Goal: Transaction & Acquisition: Purchase product/service

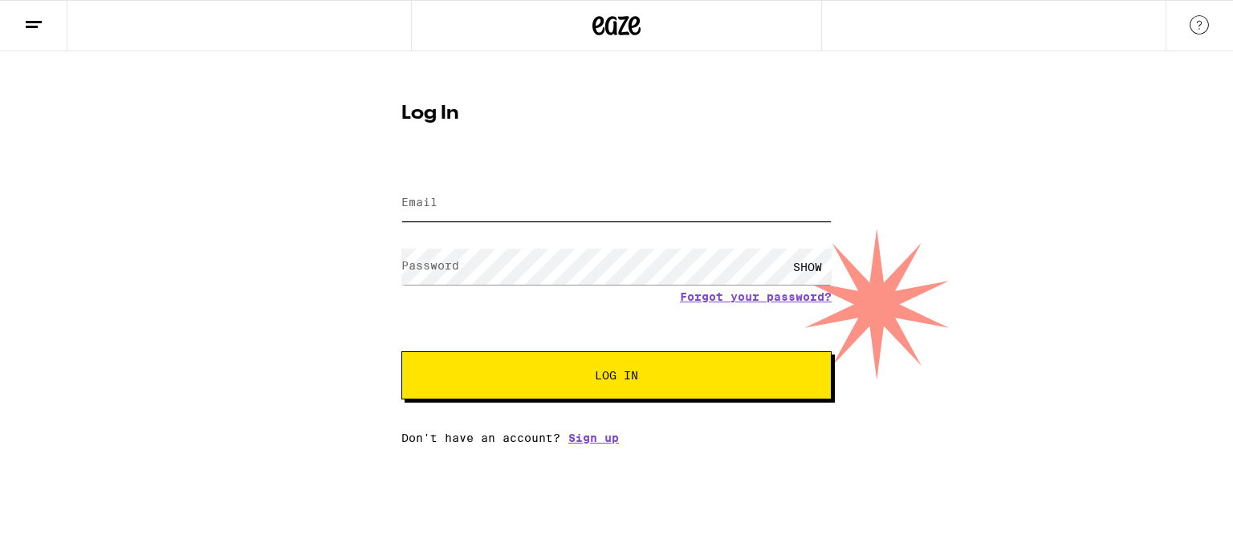
type input "[PERSON_NAME][EMAIL_ADDRESS][DOMAIN_NAME]"
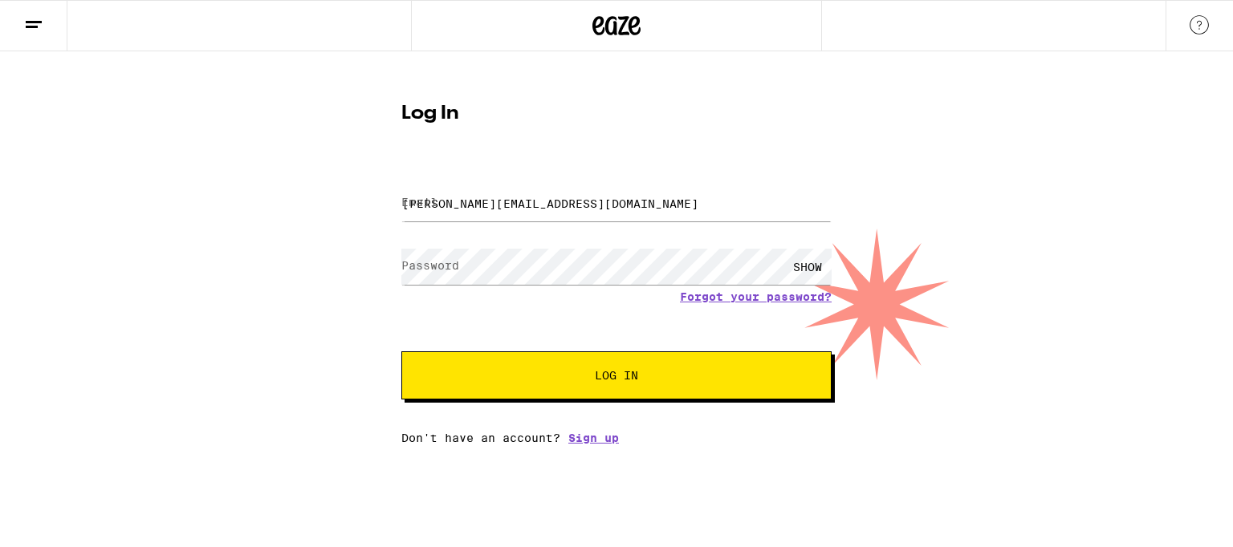
click at [610, 363] on button "Log In" at bounding box center [616, 376] width 430 height 48
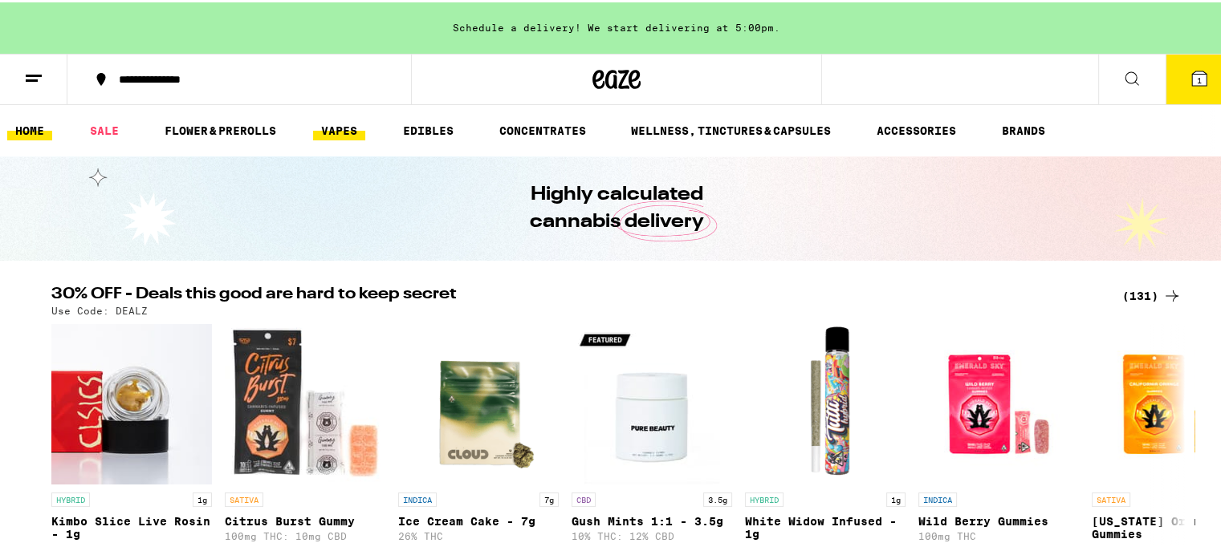
click at [343, 136] on link "VAPES" at bounding box center [339, 128] width 52 height 19
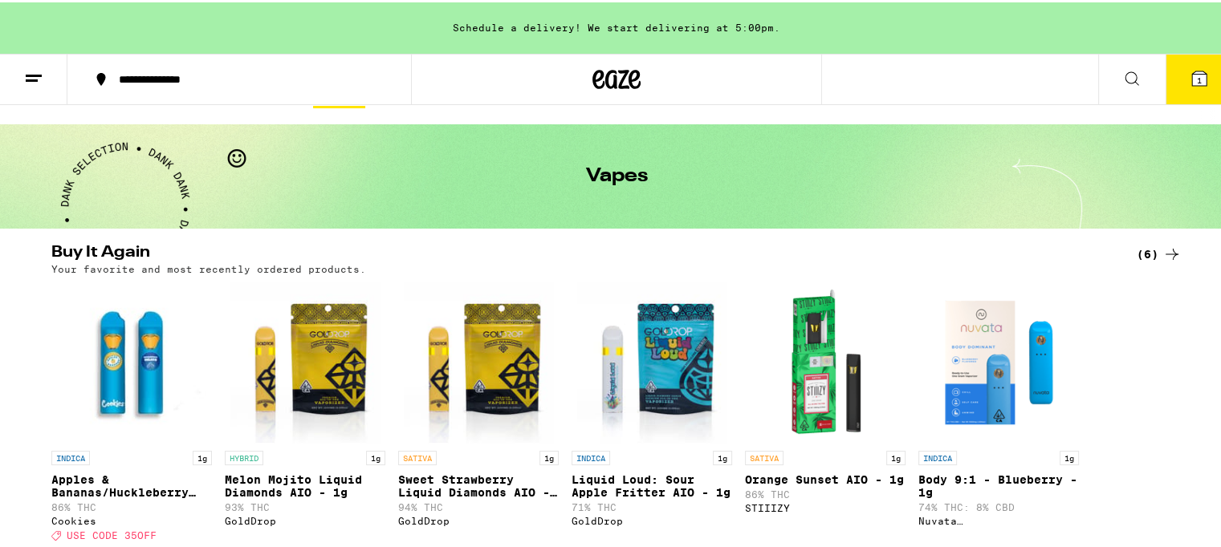
scroll to position [64, 0]
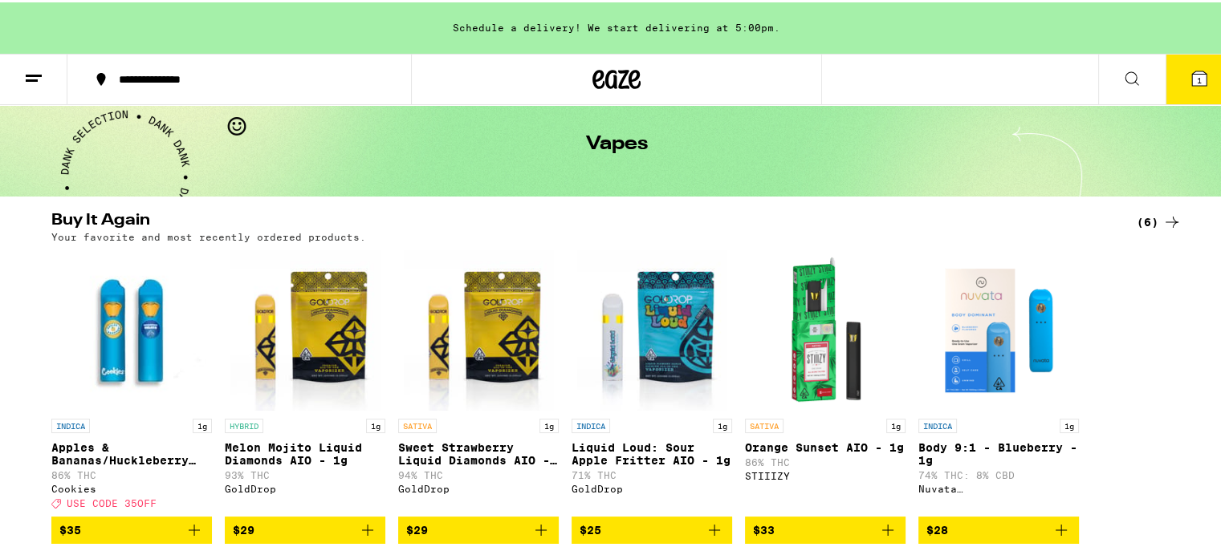
click at [1162, 216] on icon at bounding box center [1171, 219] width 19 height 19
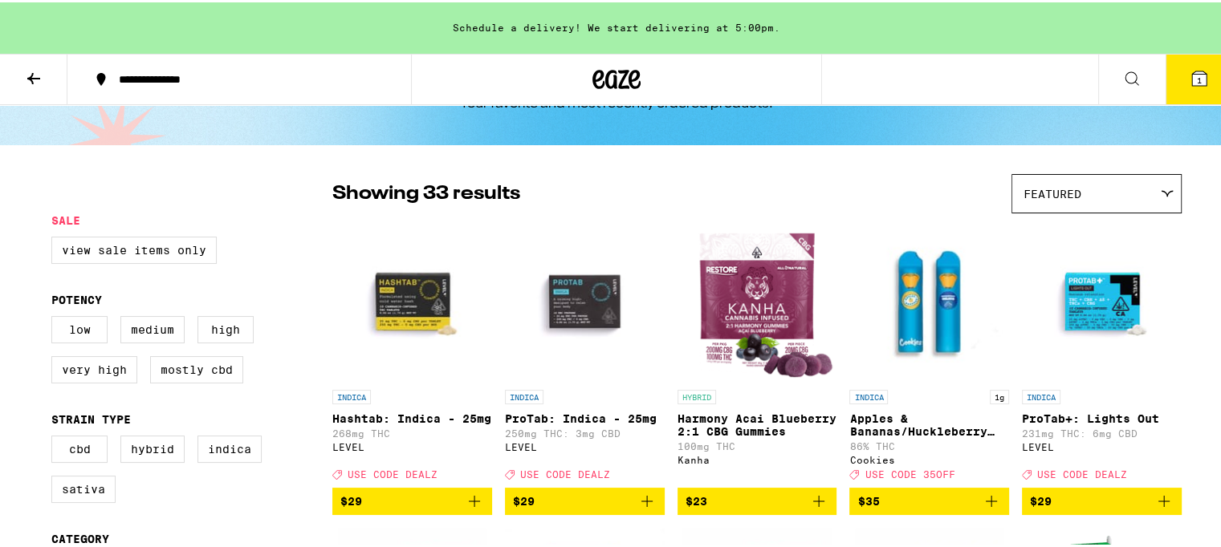
scroll to position [96, 0]
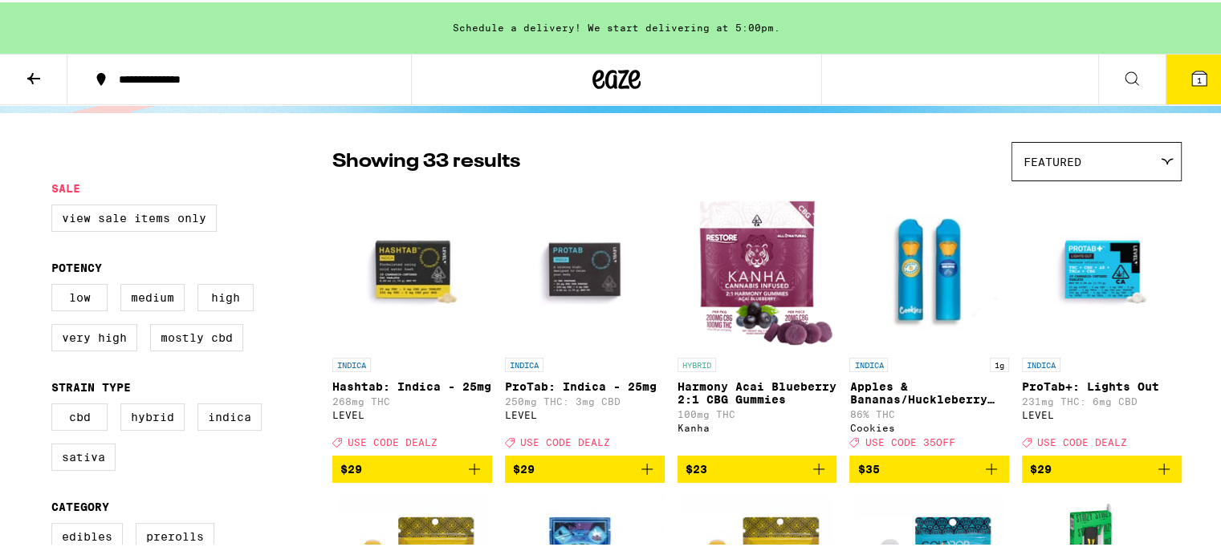
click at [469, 477] on icon "Add to bag" at bounding box center [474, 466] width 19 height 19
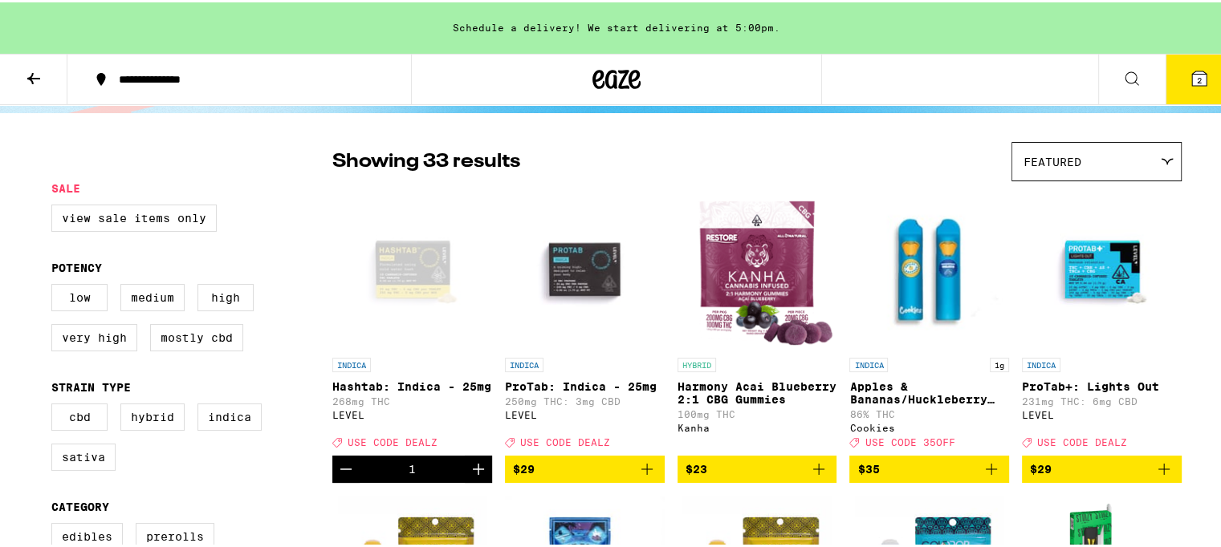
click at [639, 469] on icon "Add to bag" at bounding box center [646, 466] width 19 height 19
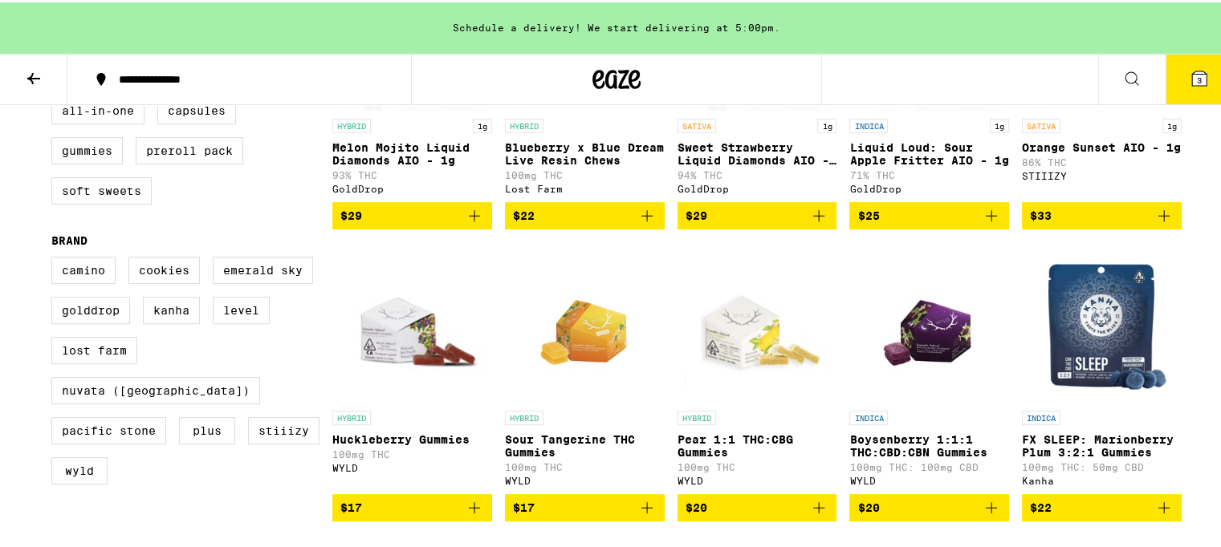
scroll to position [674, 0]
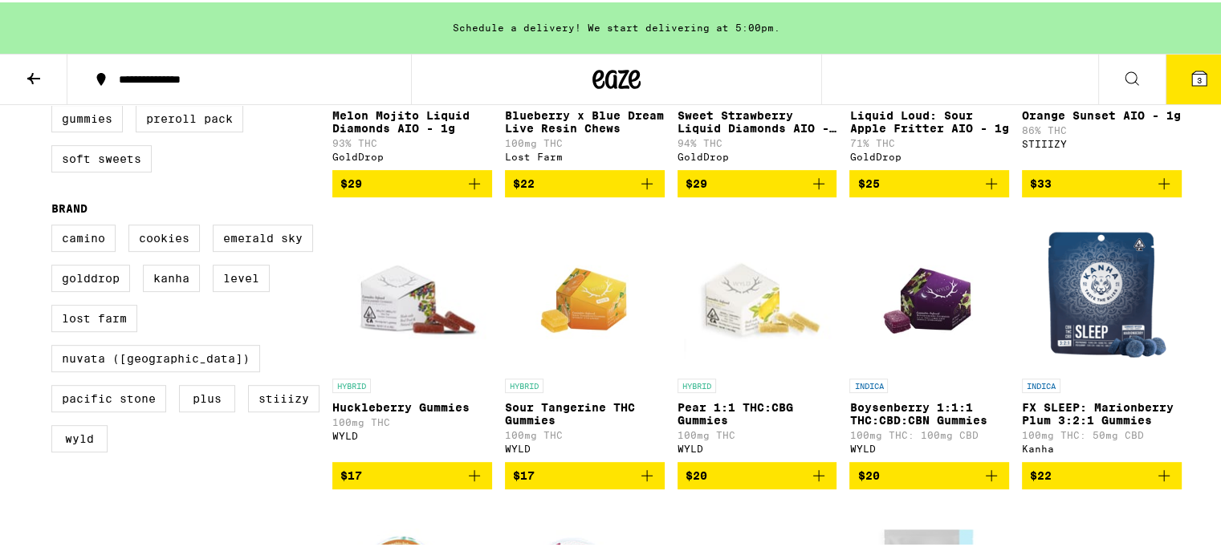
click at [1158, 483] on icon "Add to bag" at bounding box center [1163, 473] width 19 height 19
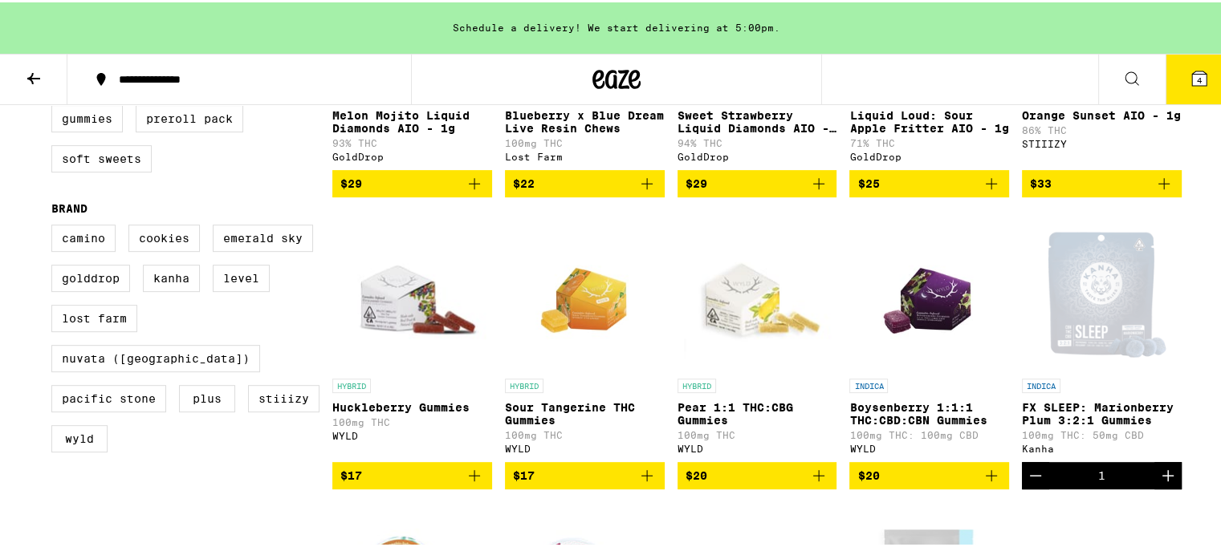
click at [1158, 483] on icon "Increment" at bounding box center [1167, 473] width 19 height 19
click at [1027, 483] on icon "Decrement" at bounding box center [1035, 473] width 19 height 19
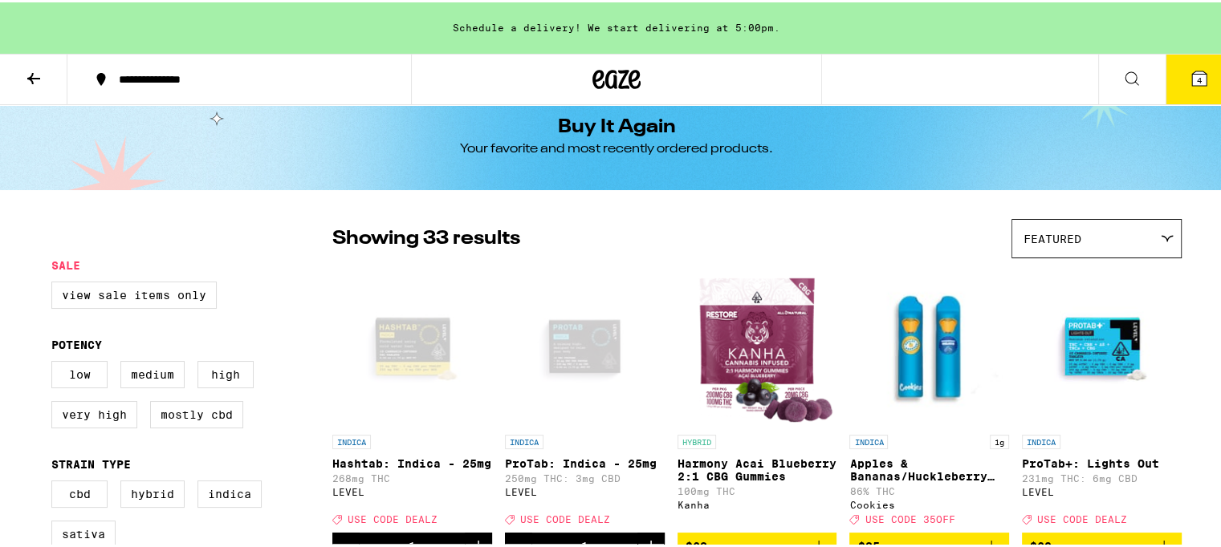
scroll to position [0, 0]
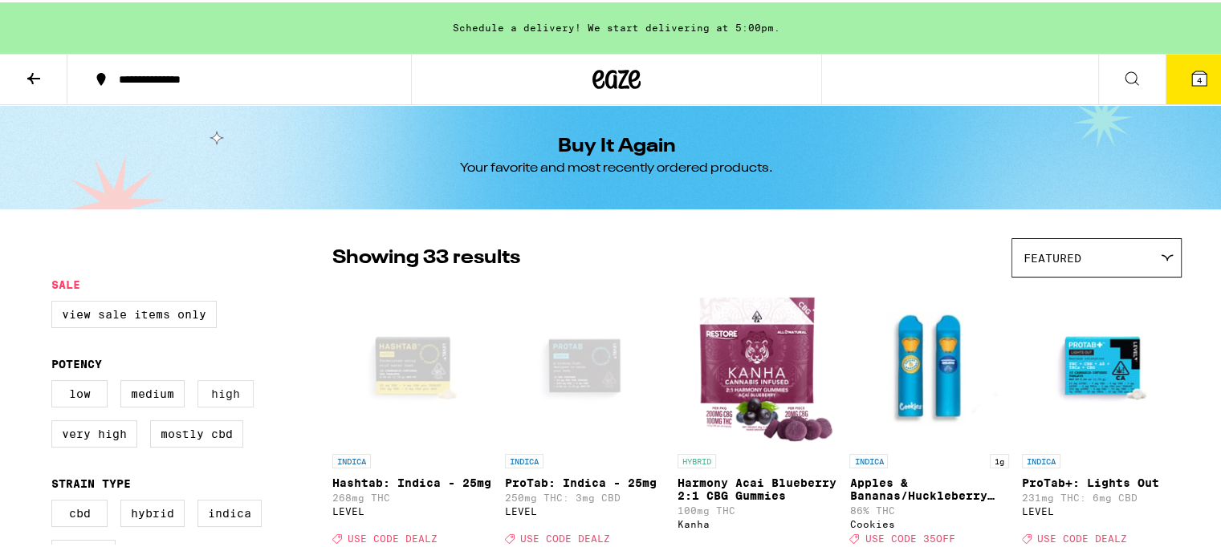
click at [224, 389] on label "High" at bounding box center [225, 391] width 56 height 27
click at [55, 381] on input "High" at bounding box center [55, 380] width 1 height 1
checkbox input "true"
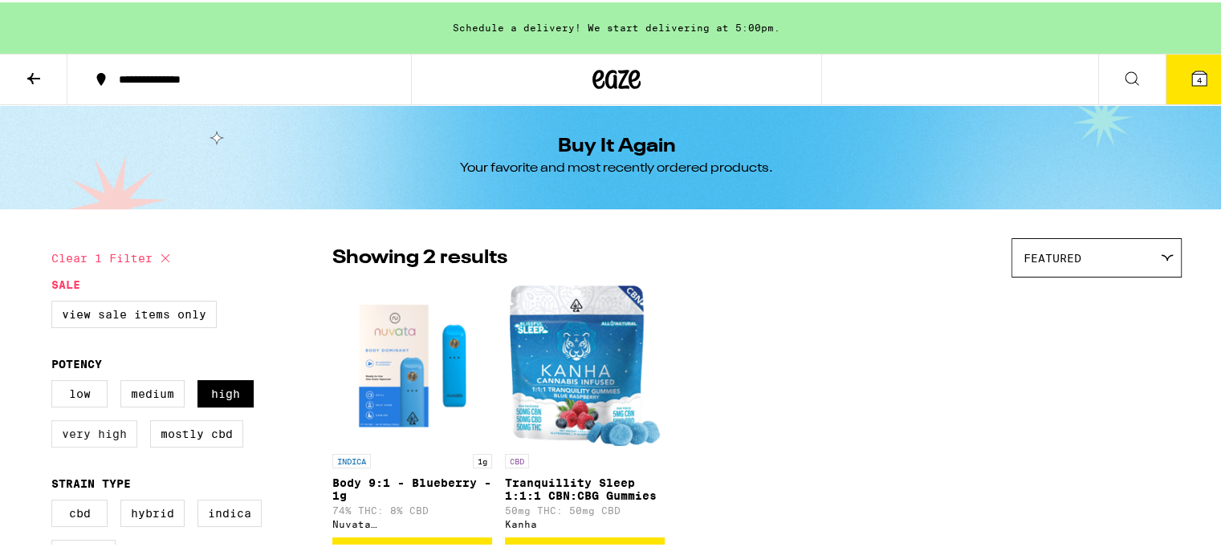
click at [86, 432] on label "Very High" at bounding box center [94, 431] width 86 height 27
click at [55, 381] on input "Very High" at bounding box center [55, 380] width 1 height 1
checkbox input "true"
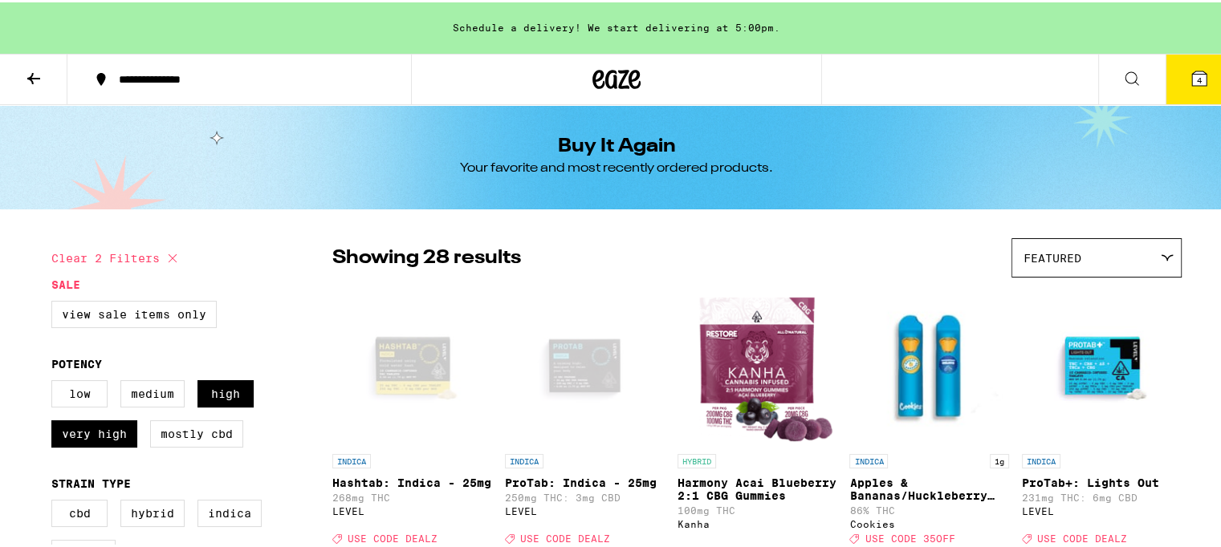
click at [32, 71] on icon at bounding box center [33, 76] width 13 height 11
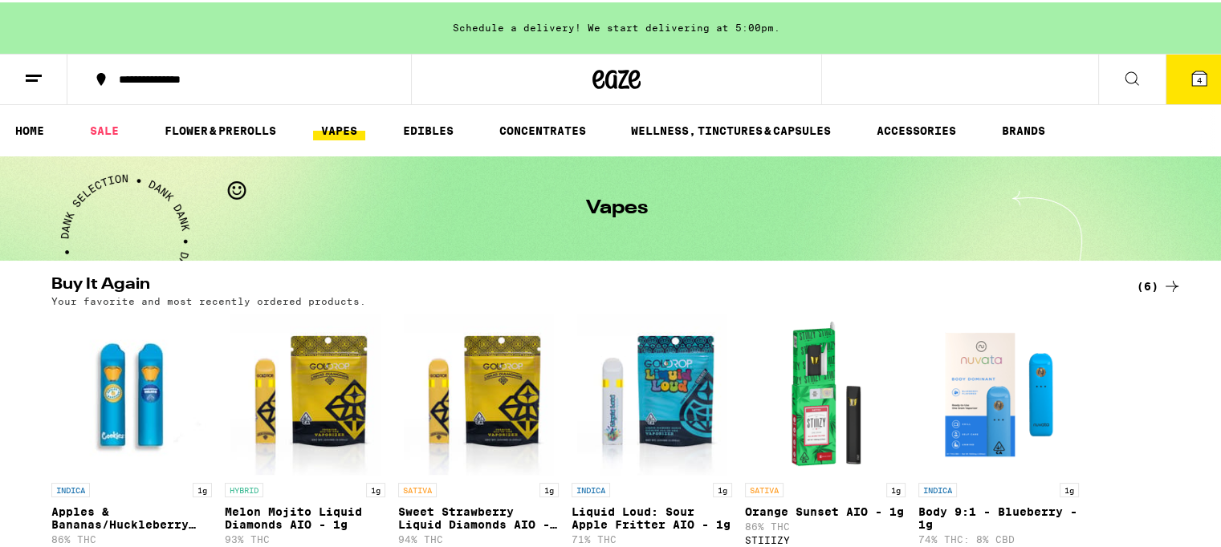
click at [327, 126] on link "VAPES" at bounding box center [339, 128] width 52 height 19
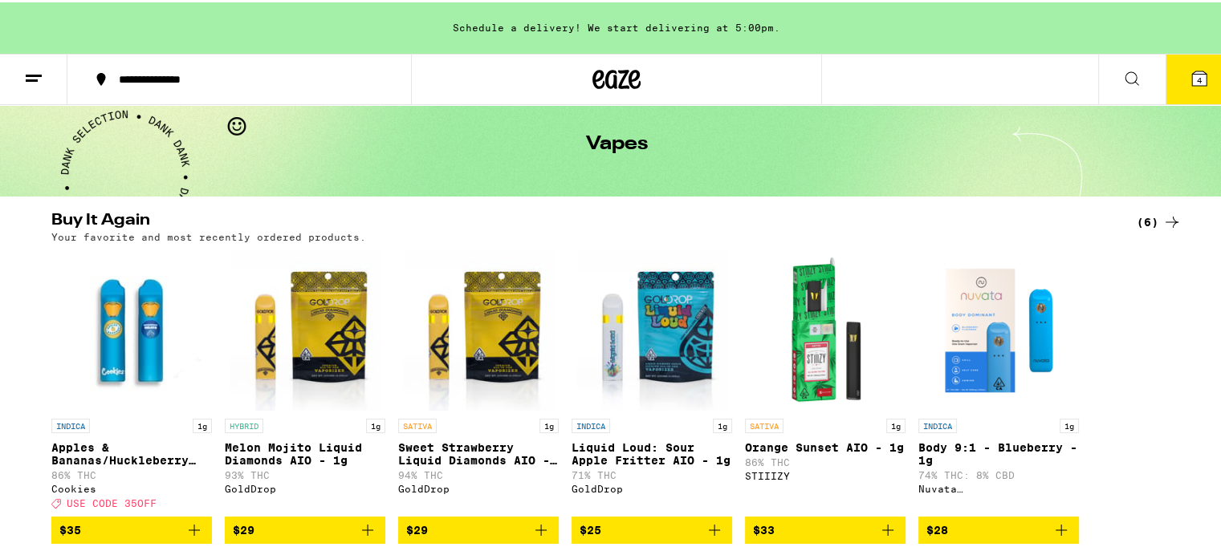
scroll to position [96, 0]
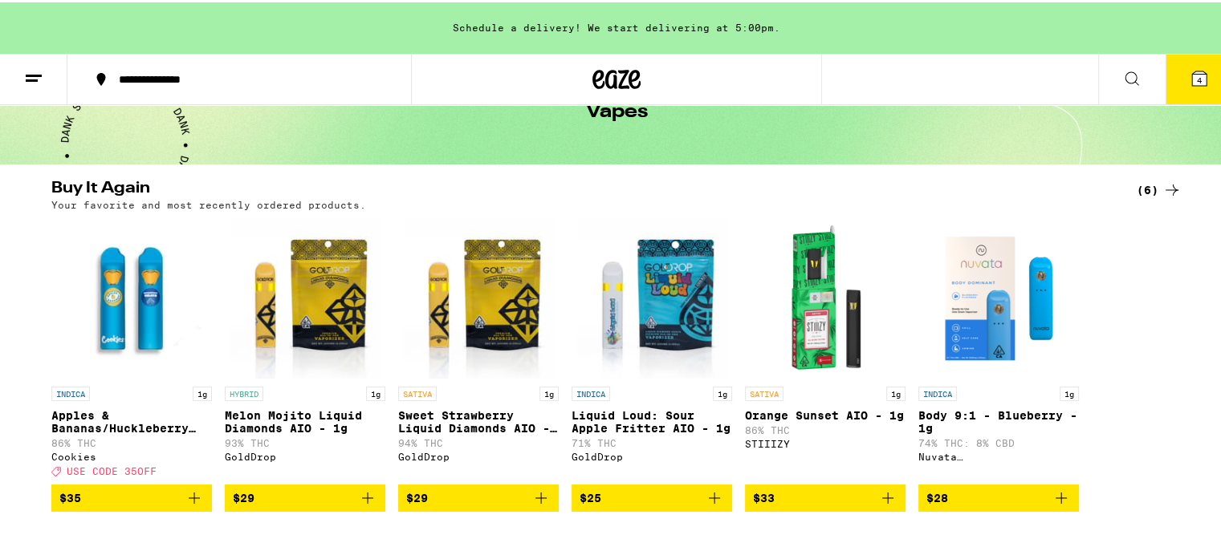
click at [1166, 189] on icon at bounding box center [1171, 187] width 19 height 19
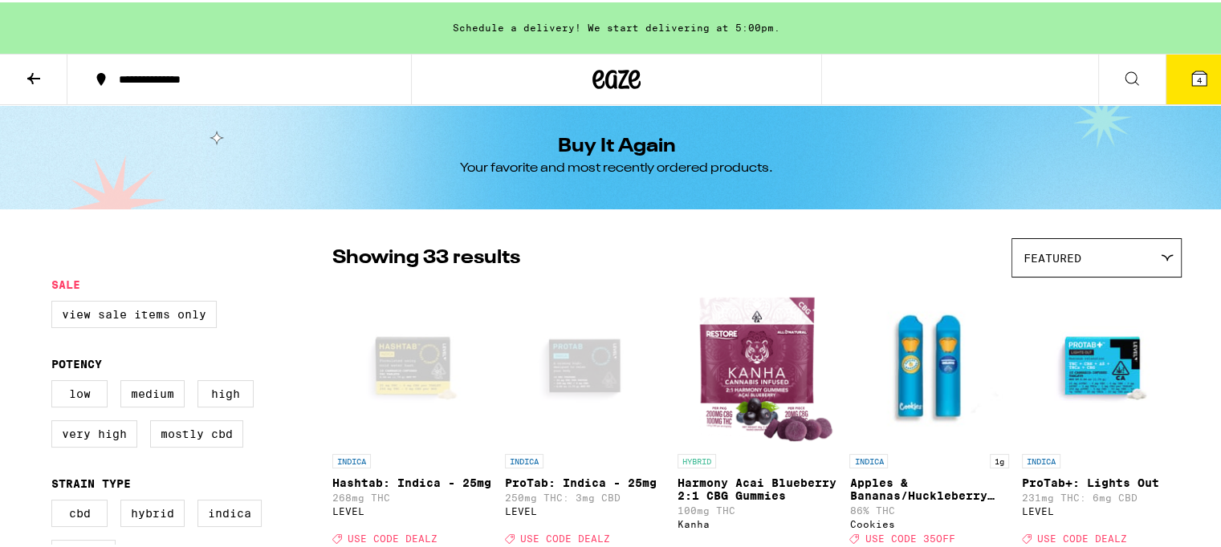
click at [31, 73] on icon at bounding box center [33, 76] width 13 height 11
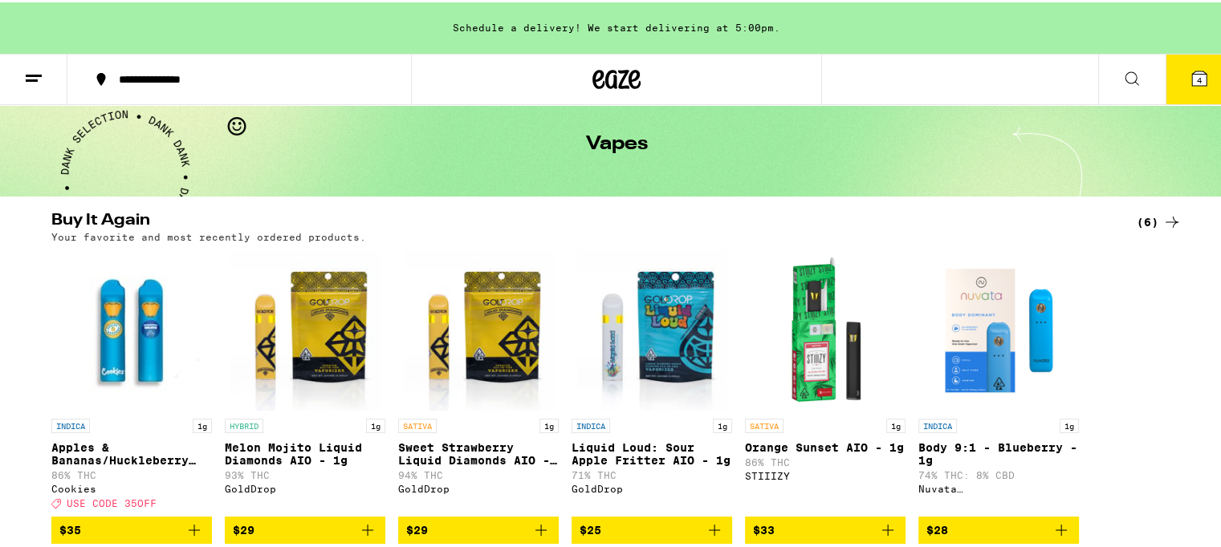
scroll to position [96, 0]
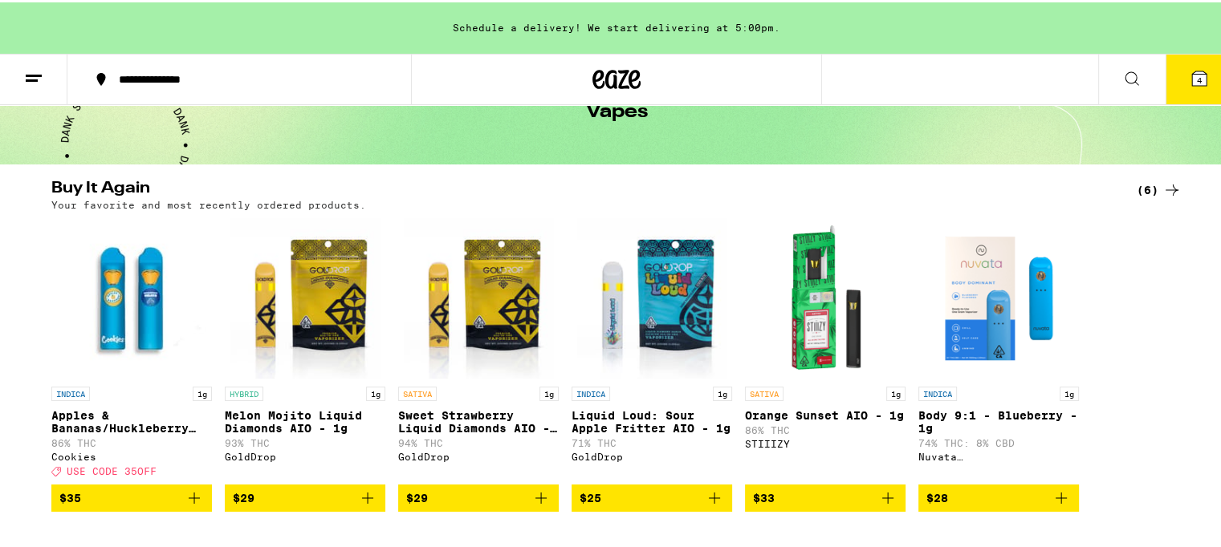
click at [531, 506] on icon "Add to bag" at bounding box center [540, 495] width 19 height 19
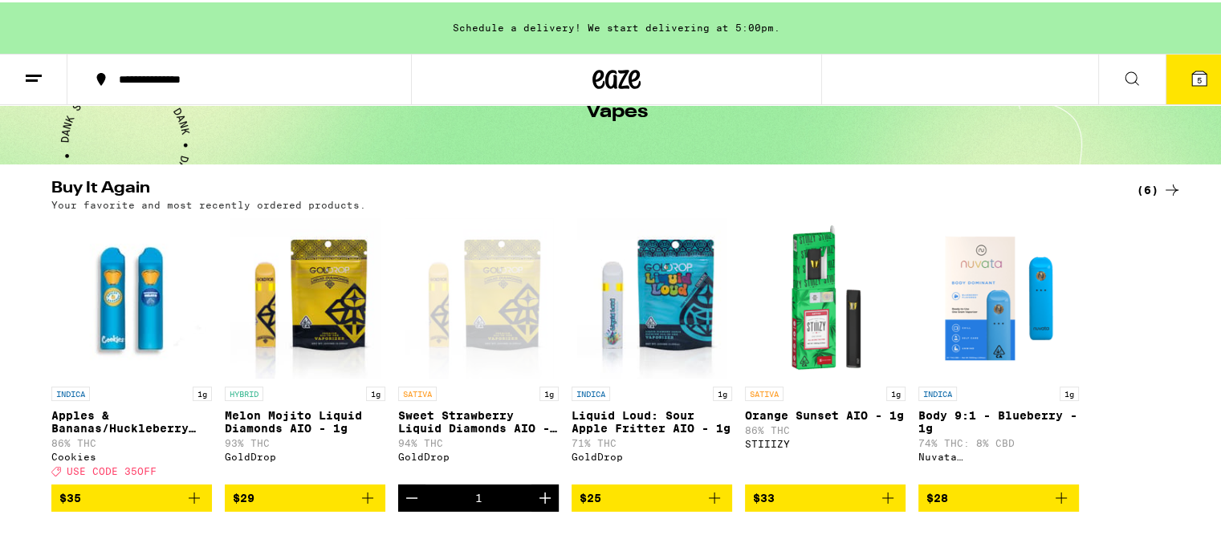
click at [189, 505] on icon "Add to bag" at bounding box center [194, 495] width 19 height 19
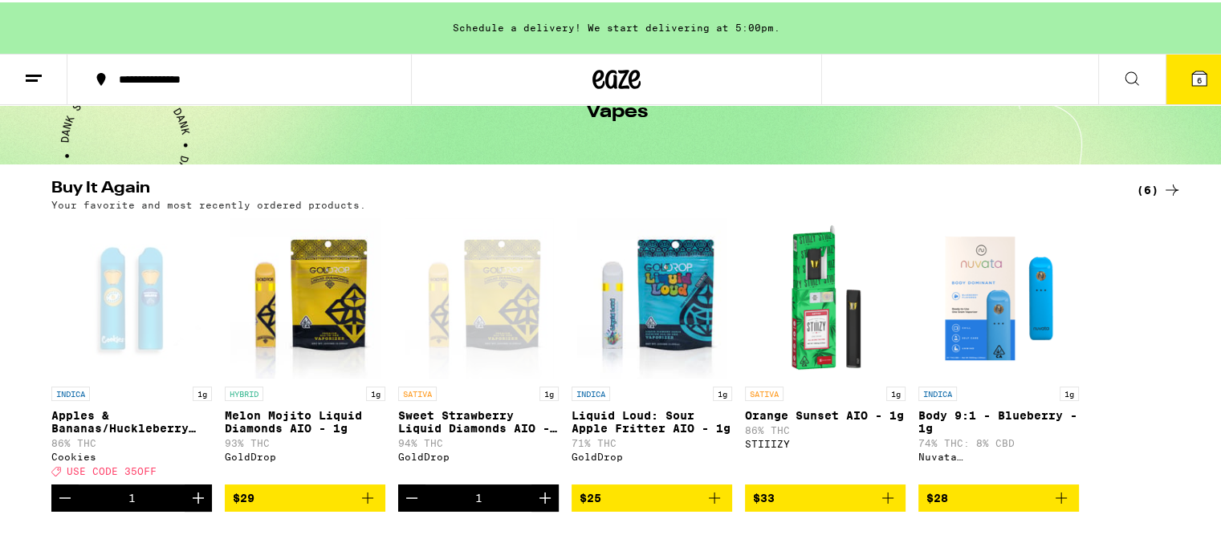
click at [1192, 71] on icon at bounding box center [1199, 76] width 14 height 14
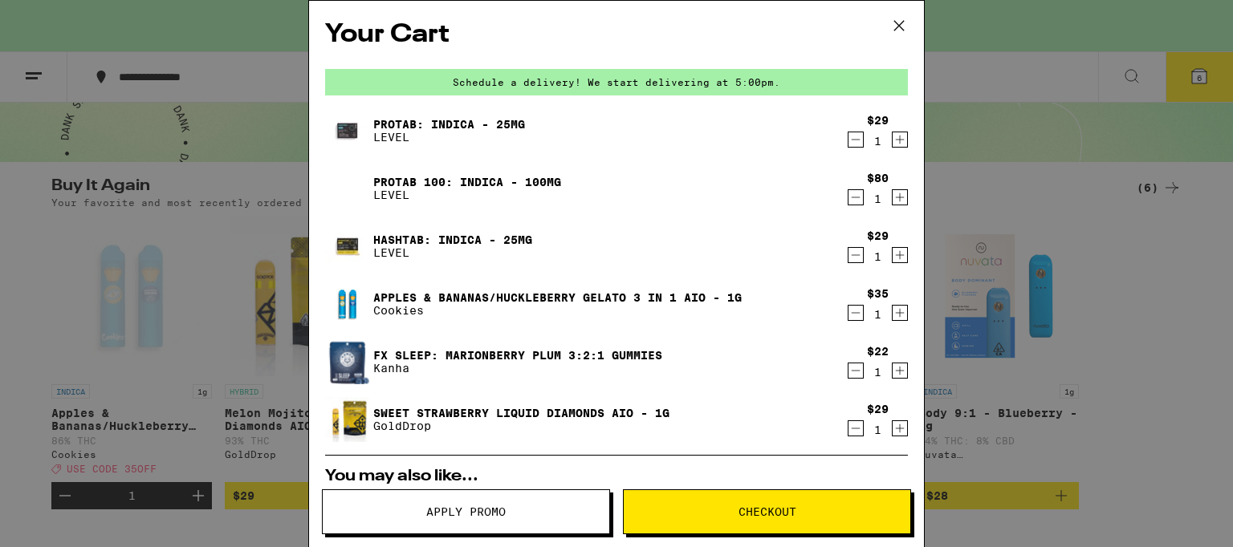
click at [512, 511] on span "Apply Promo" at bounding box center [466, 511] width 287 height 11
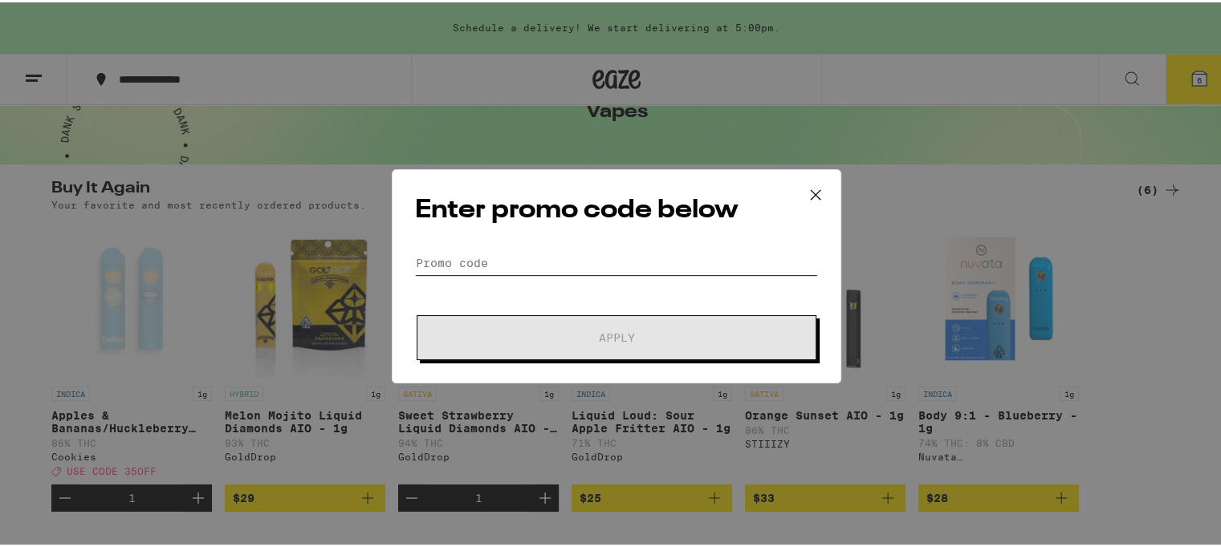
click at [417, 250] on input "Promo Code" at bounding box center [616, 261] width 403 height 24
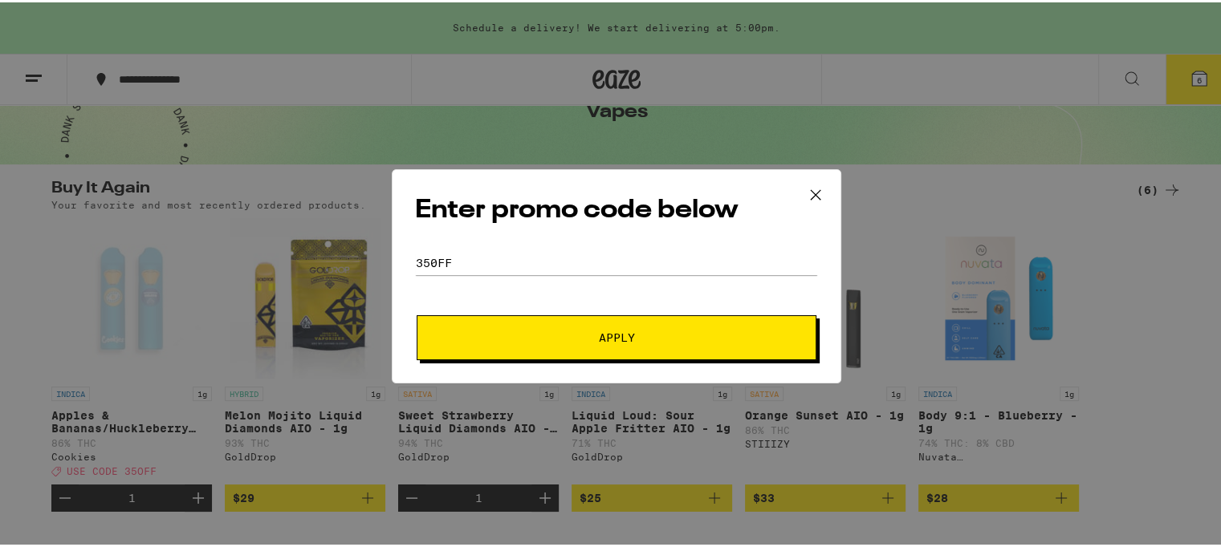
click at [616, 339] on span "Apply" at bounding box center [617, 335] width 36 height 11
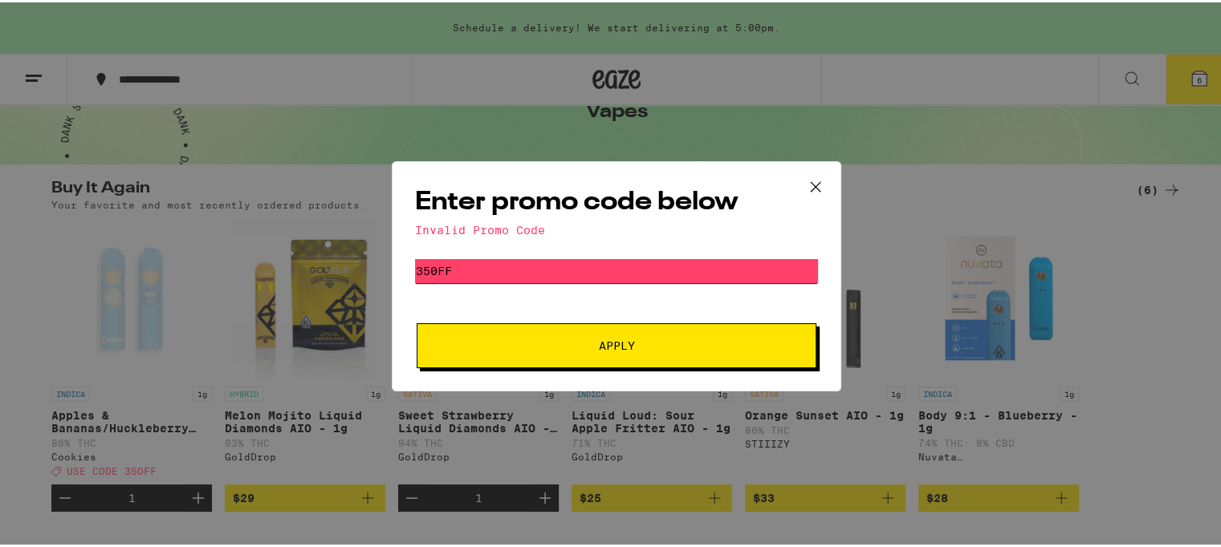
click at [459, 261] on input "350ff" at bounding box center [616, 269] width 403 height 24
click at [608, 345] on span "Apply" at bounding box center [617, 343] width 36 height 11
click at [465, 270] on input "350ff" at bounding box center [616, 269] width 403 height 24
type input "3"
type input "35off"
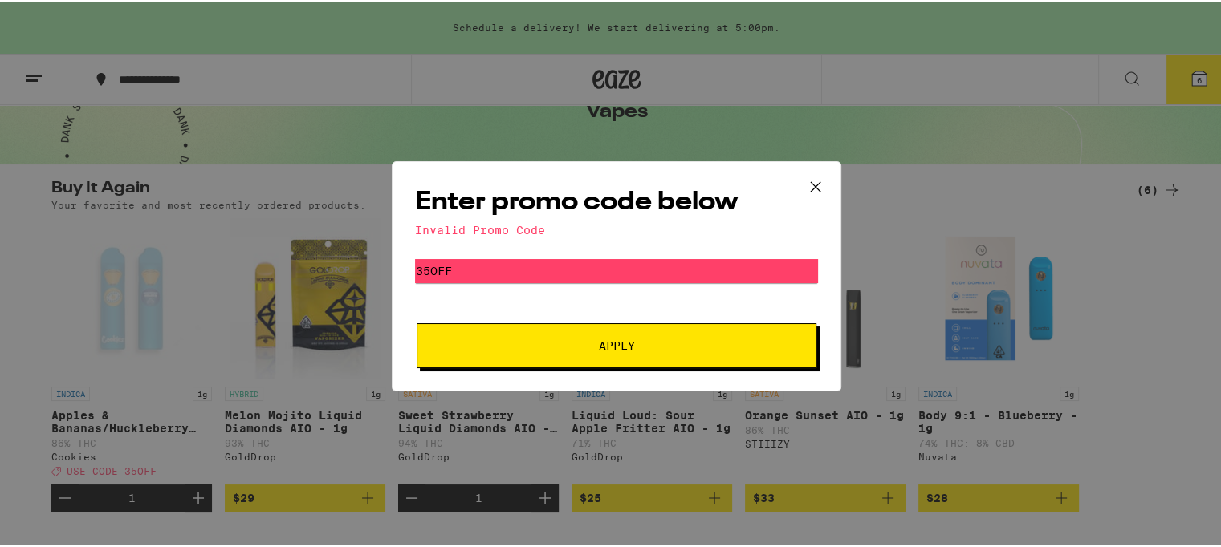
click at [608, 338] on span "Apply" at bounding box center [617, 343] width 36 height 11
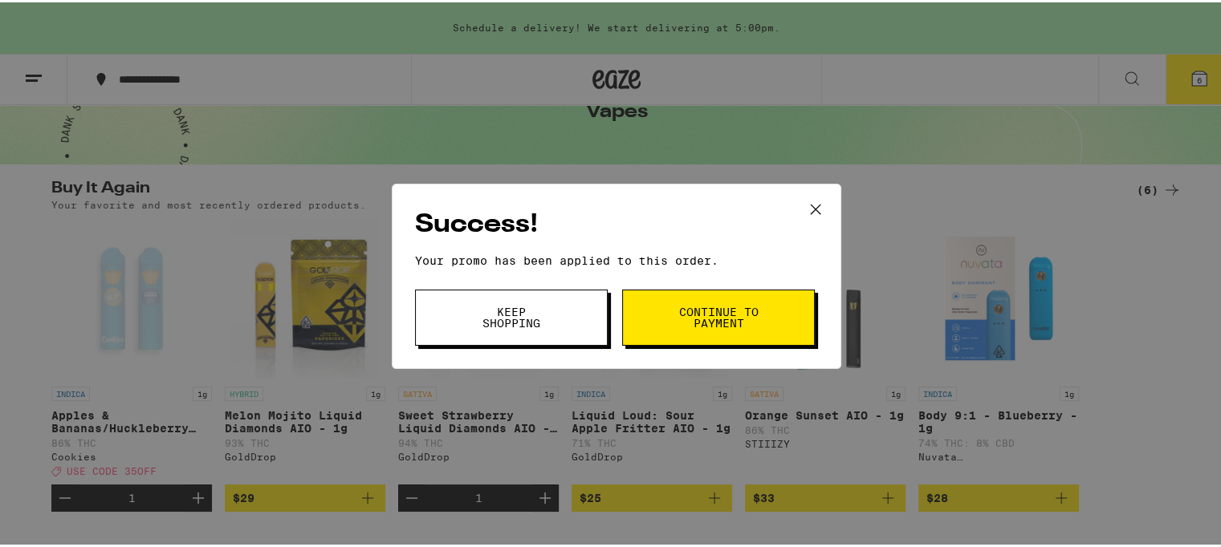
click at [699, 314] on span "Continue to payment" at bounding box center [718, 315] width 82 height 22
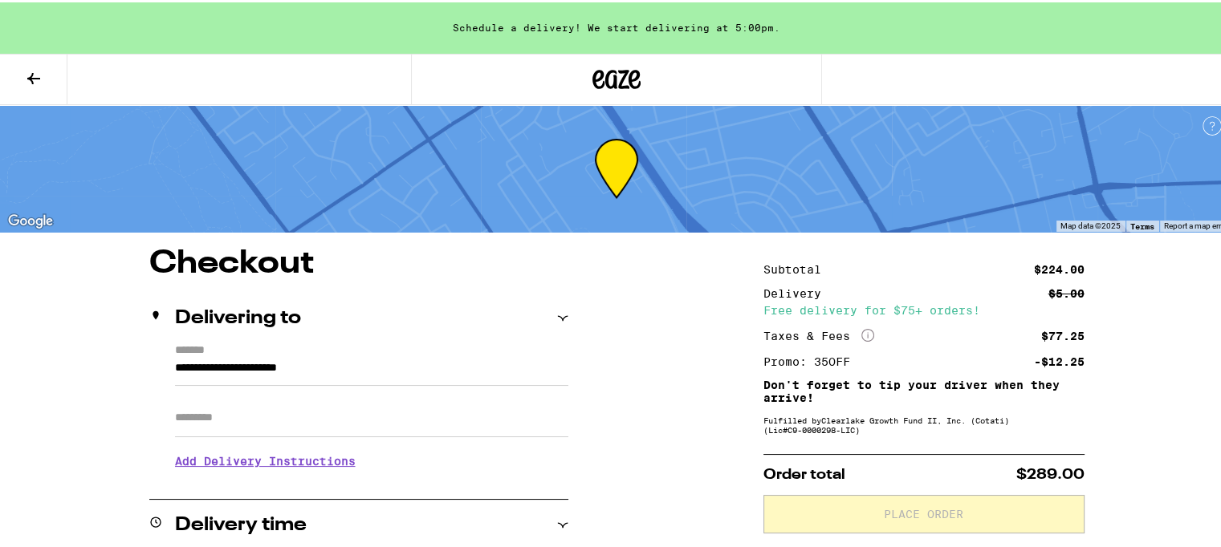
click at [175, 425] on input "Apt/Suite" at bounding box center [371, 415] width 393 height 39
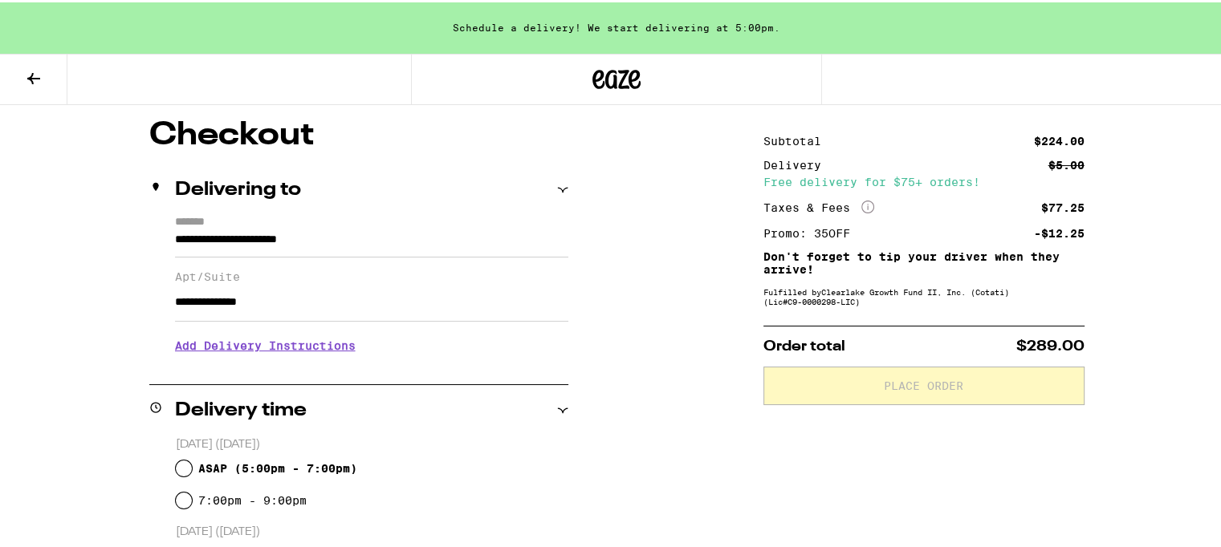
scroll to position [161, 0]
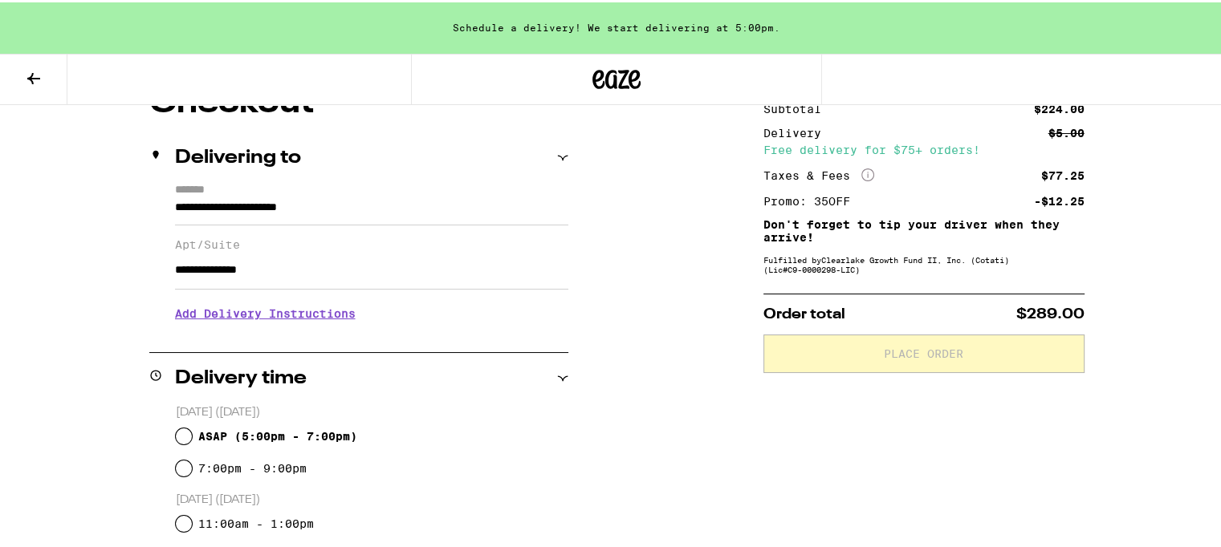
type input "**********"
click at [177, 464] on input "7:00pm - 9:00pm" at bounding box center [184, 466] width 16 height 16
radio input "true"
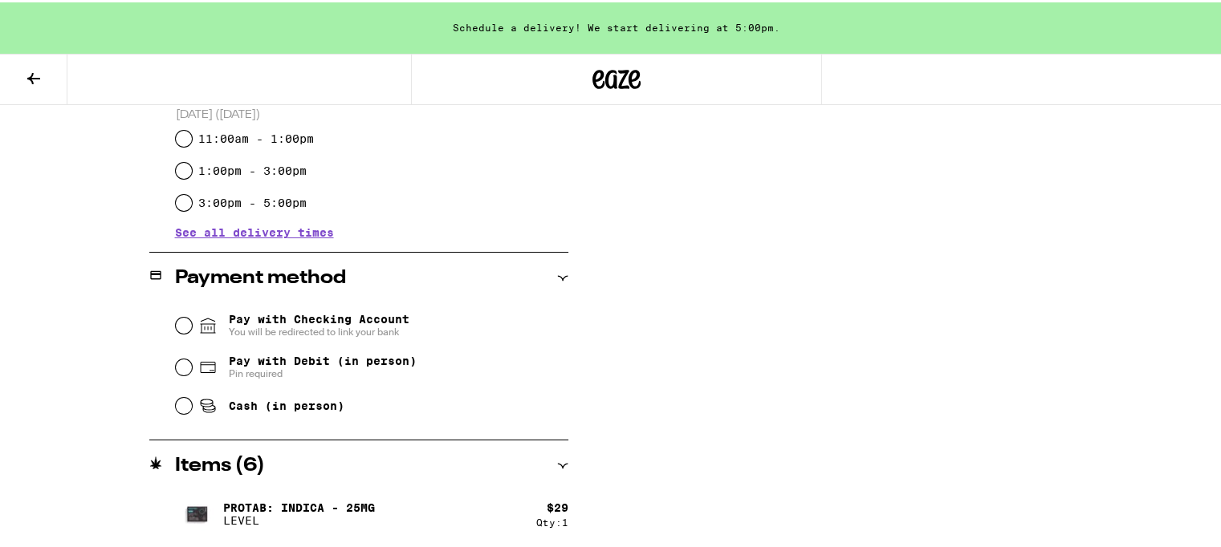
scroll to position [578, 0]
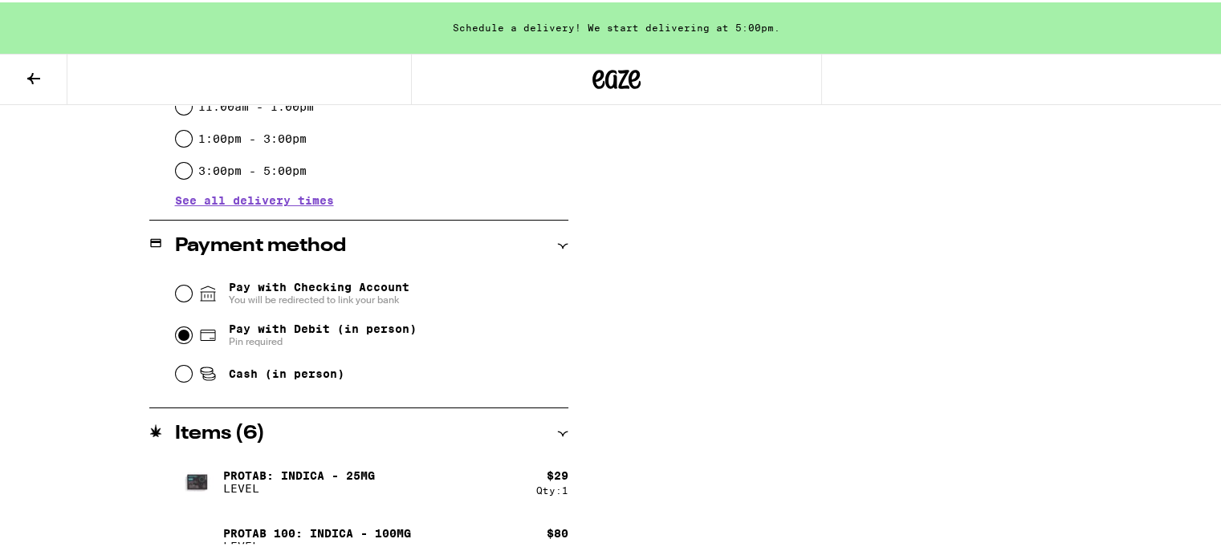
click at [176, 331] on input "Pay with Debit (in person) Pin required" at bounding box center [184, 333] width 16 height 16
radio input "true"
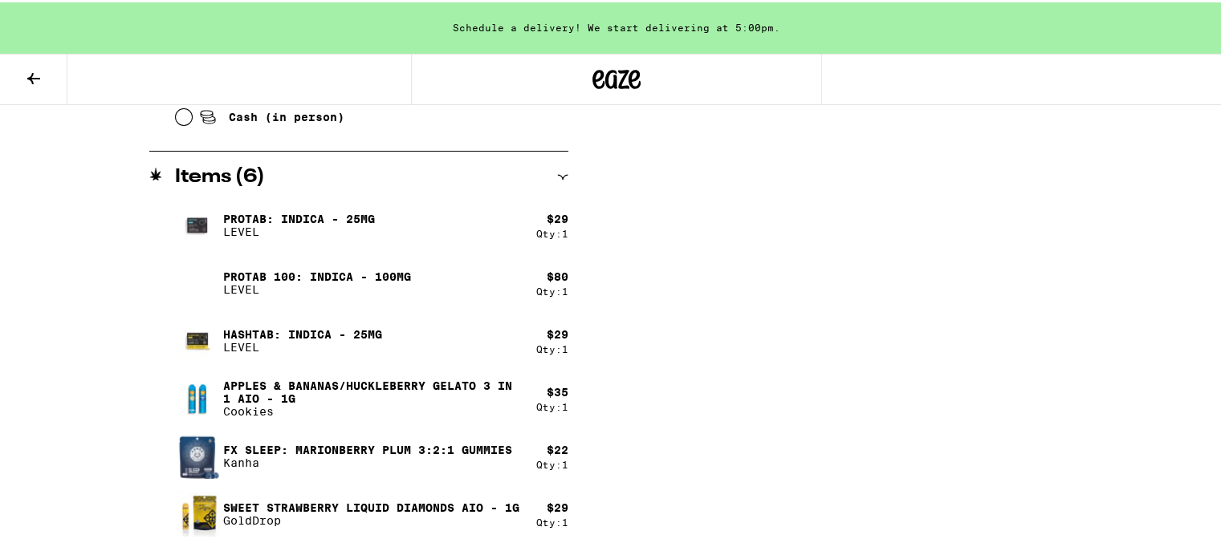
scroll to position [835, 0]
click at [36, 70] on icon at bounding box center [33, 76] width 19 height 19
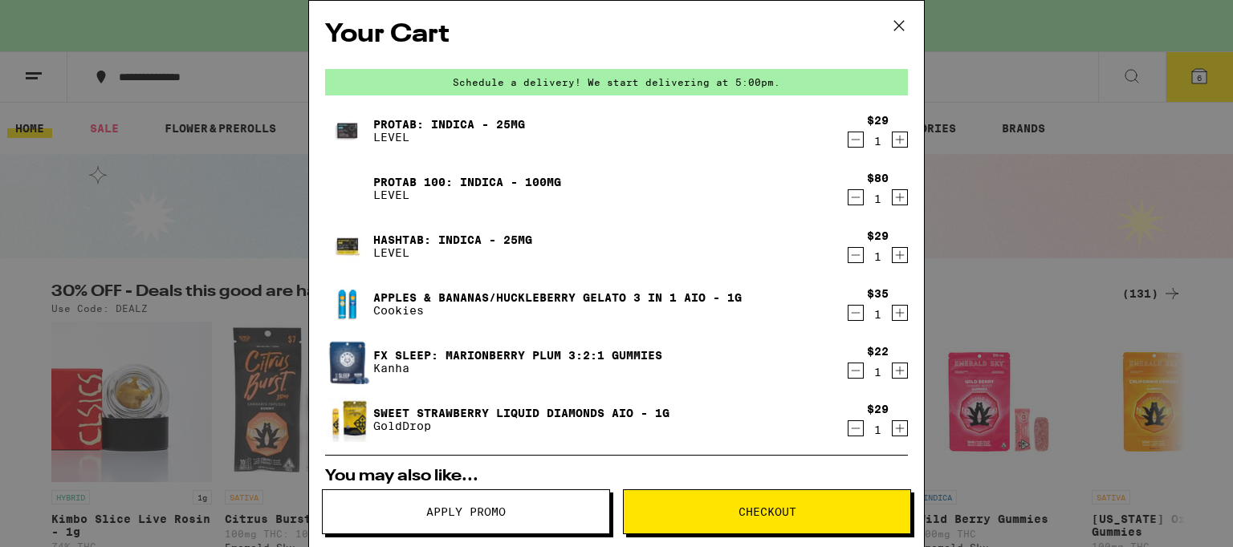
click at [746, 524] on button "Checkout" at bounding box center [767, 512] width 288 height 45
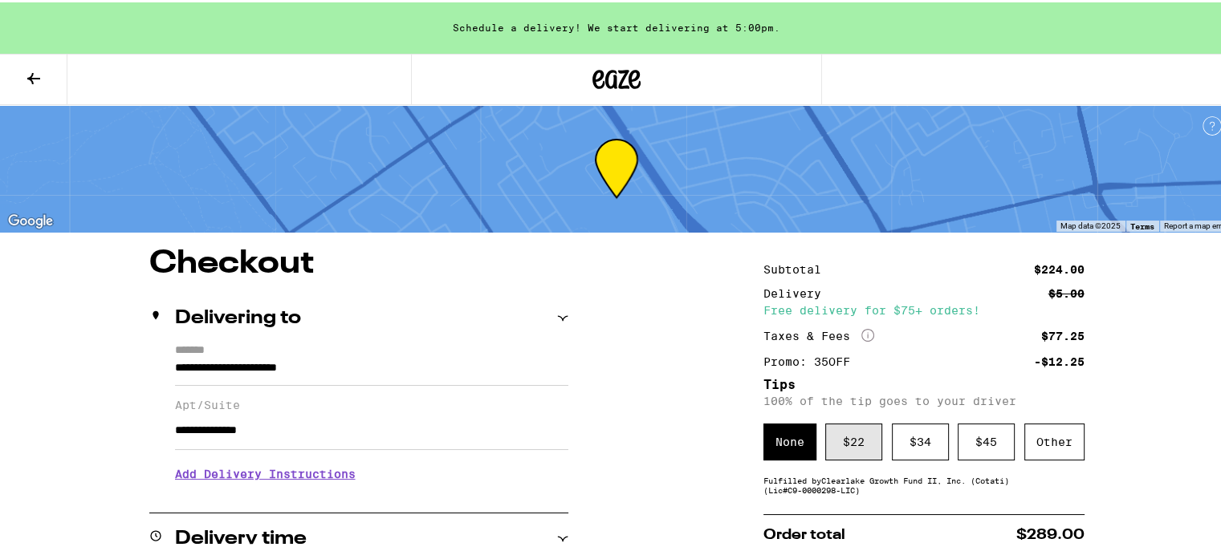
click at [847, 441] on div "$ 22" at bounding box center [853, 439] width 57 height 37
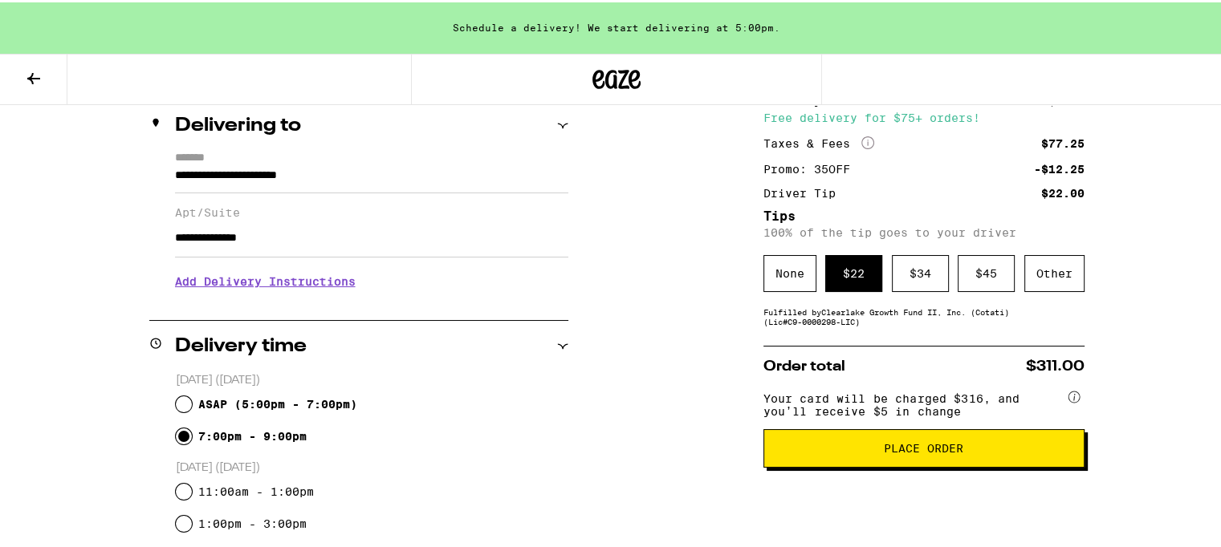
scroll to position [225, 0]
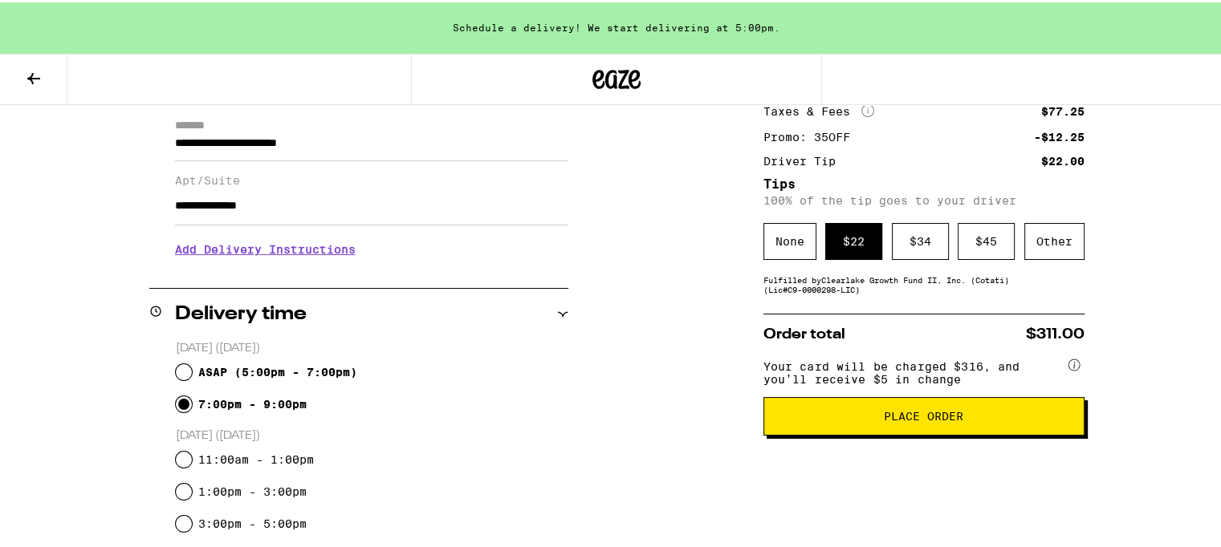
click at [939, 420] on span "Place Order" at bounding box center [923, 413] width 79 height 11
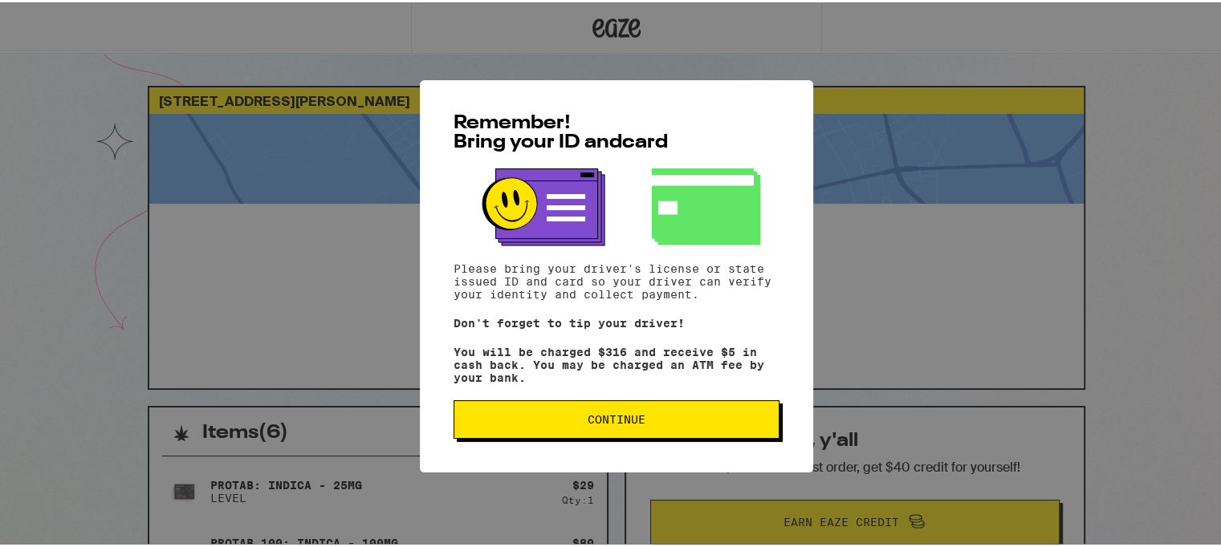
click at [592, 417] on span "Continue" at bounding box center [616, 417] width 58 height 11
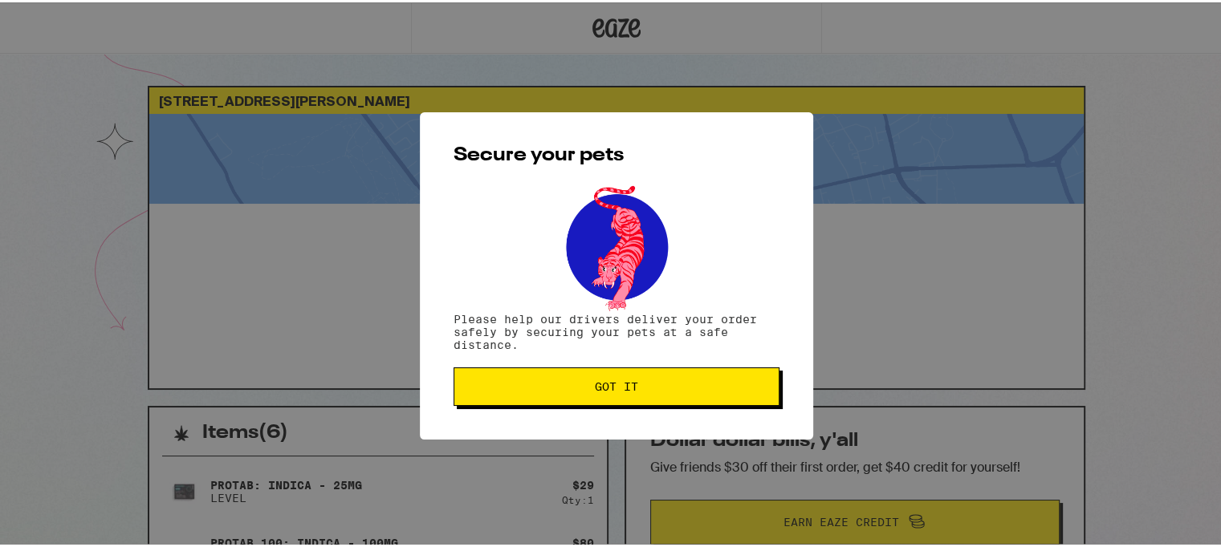
click at [628, 384] on span "Got it" at bounding box center [616, 384] width 43 height 11
